Goal: Find specific page/section: Locate a particular part of the current website

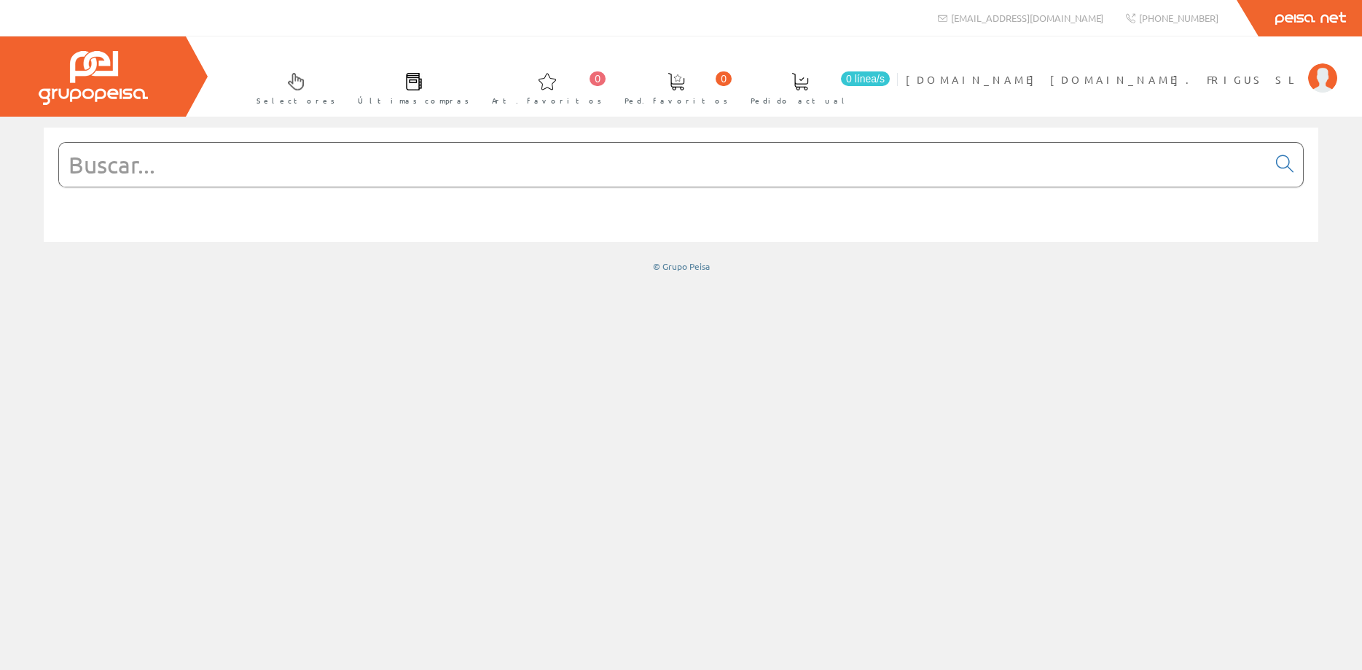
click at [420, 160] on input "text" at bounding box center [663, 165] width 1209 height 44
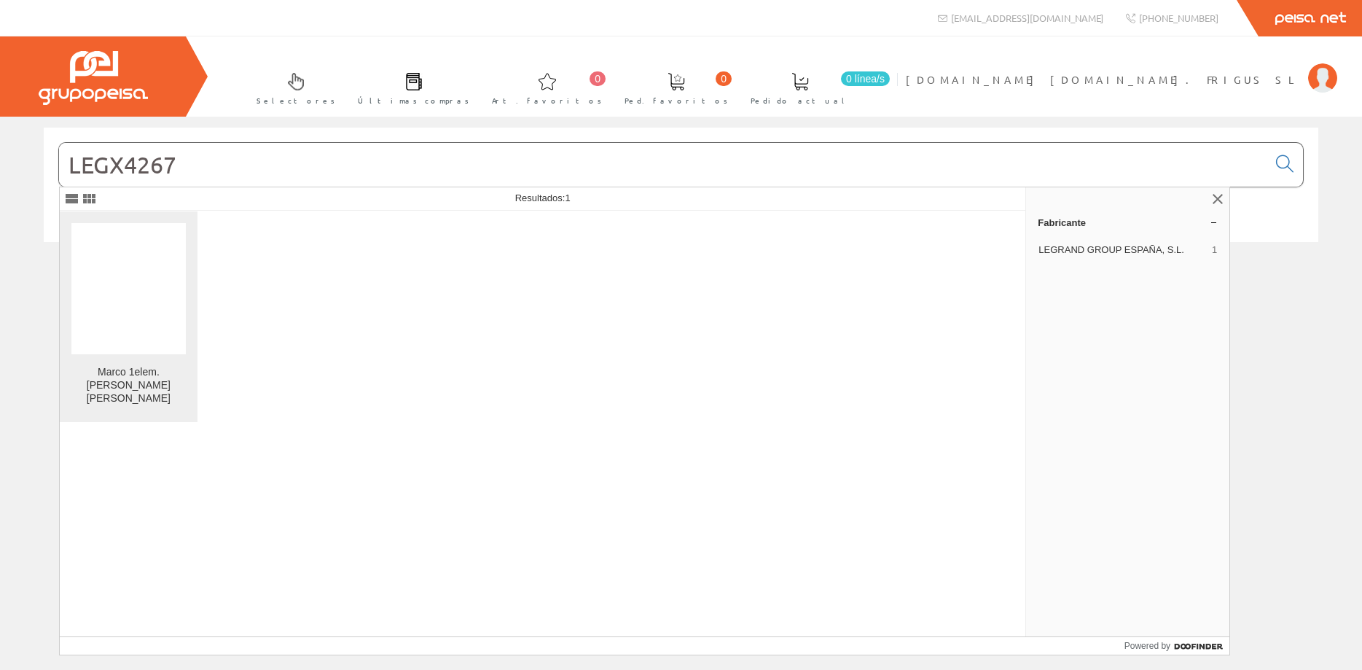
type input "LEGX4267"
click at [140, 256] on figure at bounding box center [128, 288] width 114 height 131
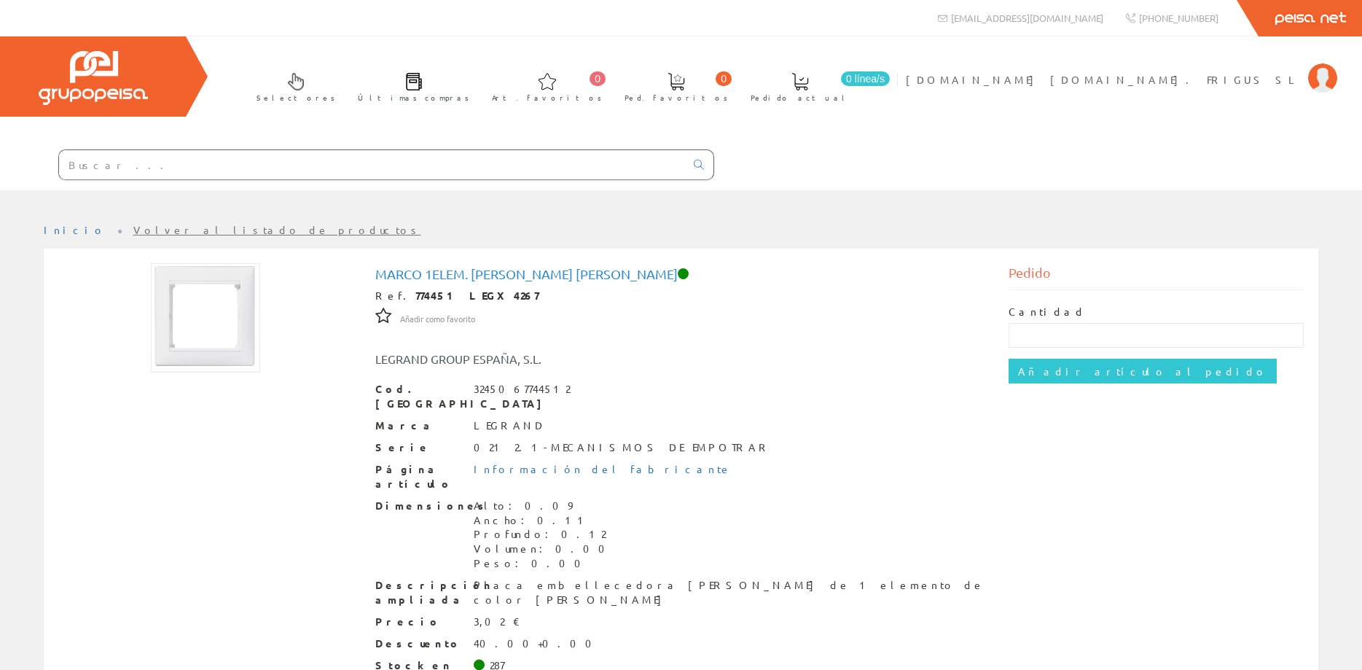
click at [159, 164] on input "text" at bounding box center [372, 164] width 626 height 29
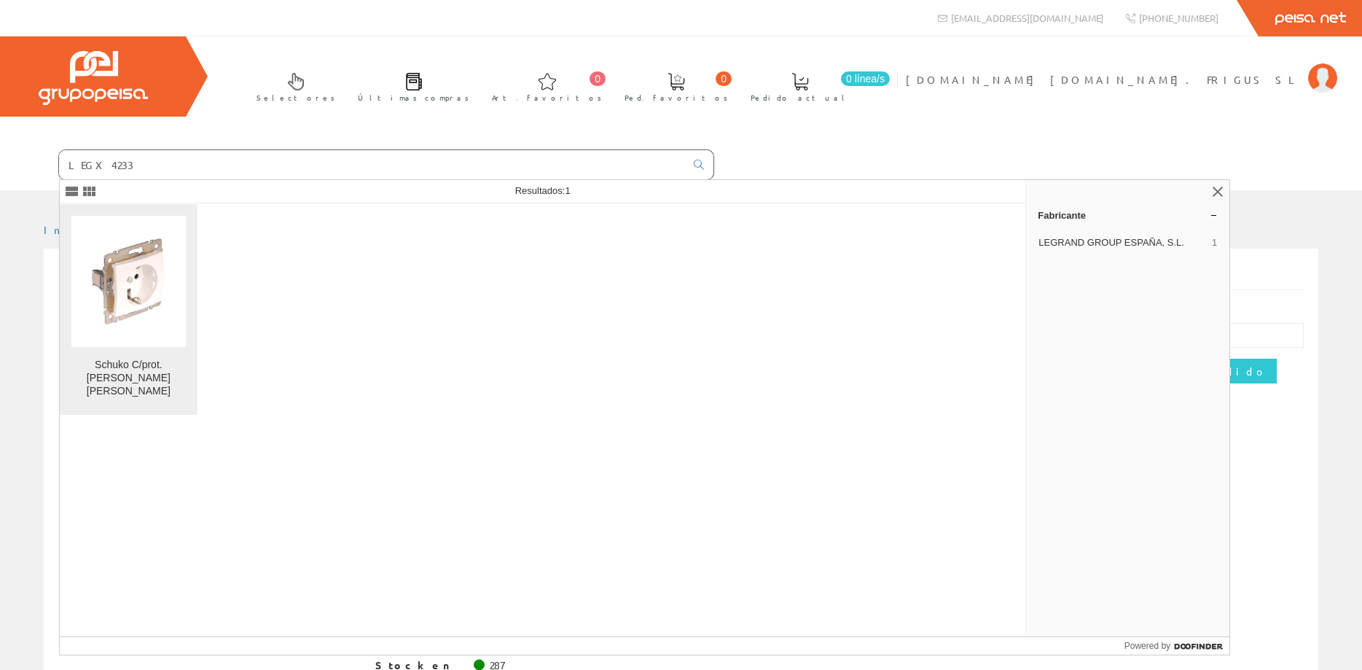
type input "LEGX4233"
click at [137, 277] on img at bounding box center [128, 281] width 114 height 114
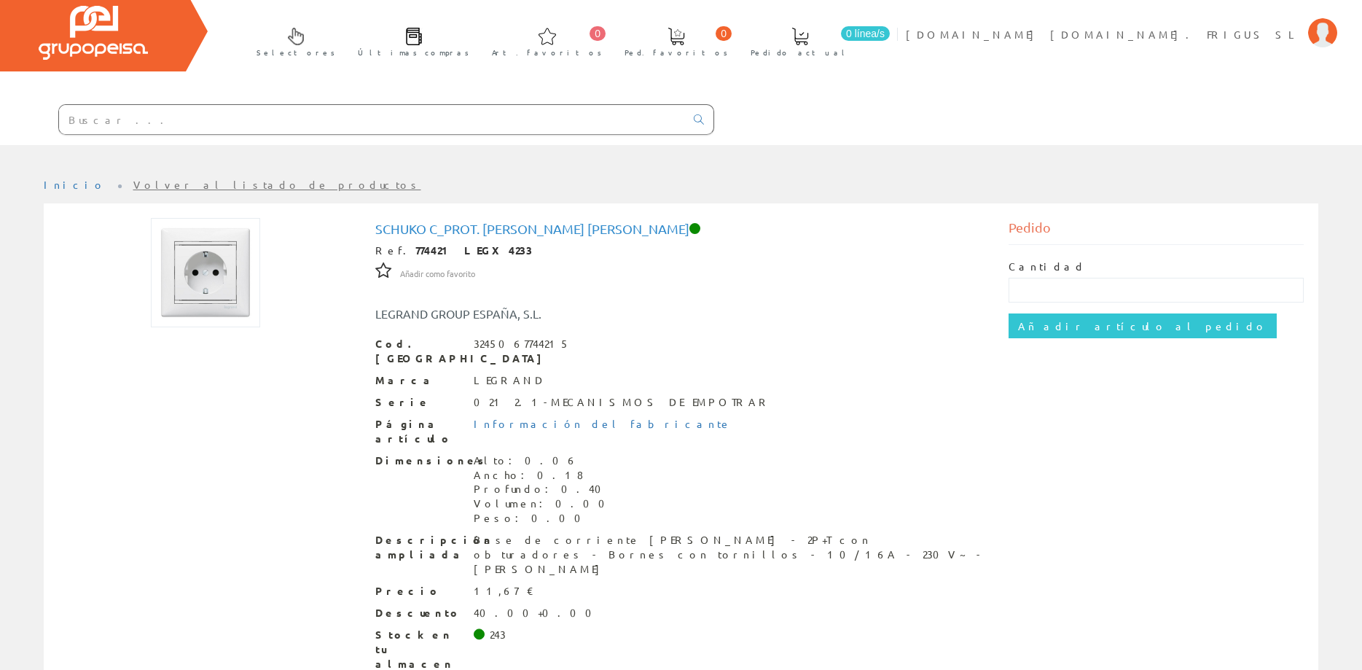
scroll to position [73, 0]
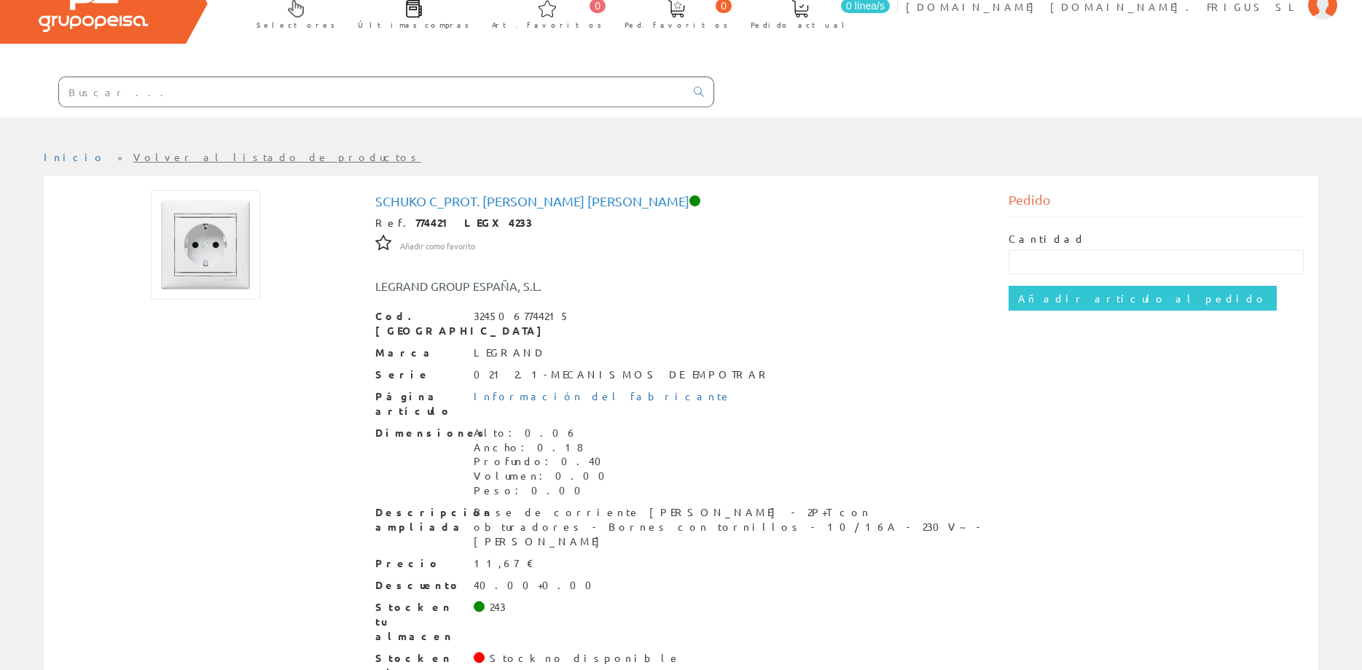
click at [165, 100] on input "text" at bounding box center [372, 91] width 626 height 29
click at [242, 98] on input "text" at bounding box center [372, 91] width 626 height 29
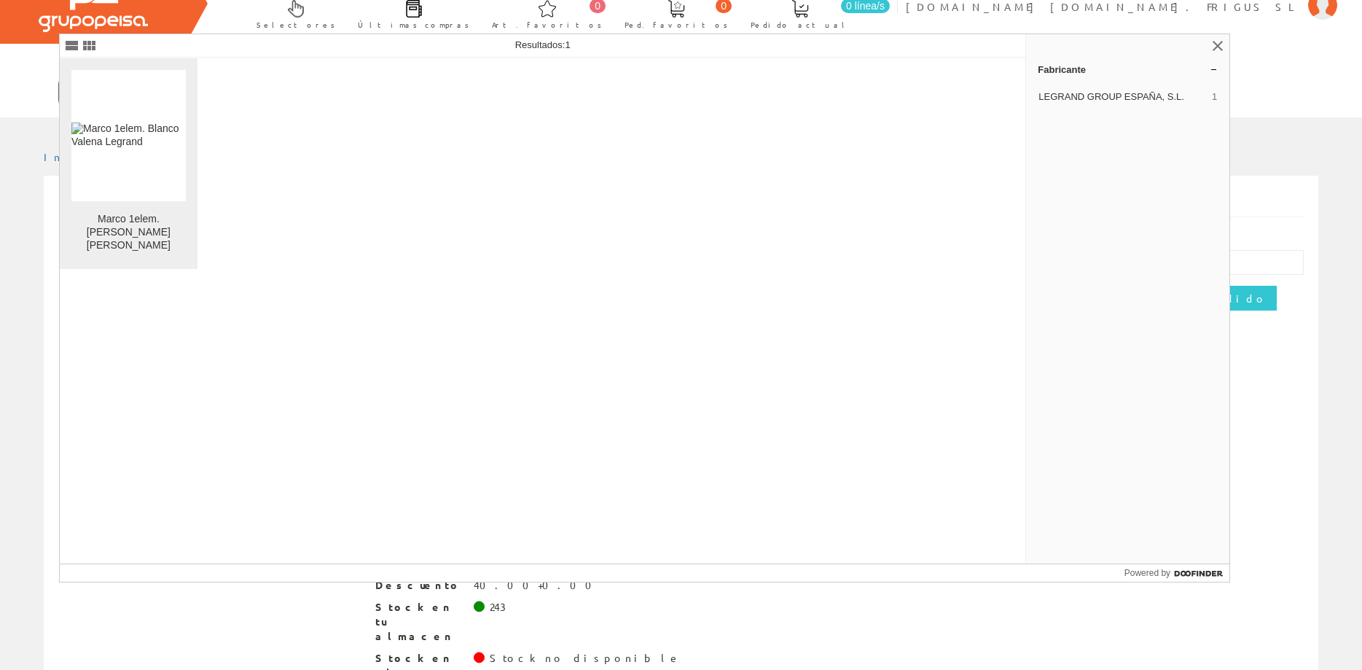
type input "LEGX4267"
click at [124, 143] on img at bounding box center [128, 135] width 114 height 26
